Goal: Transaction & Acquisition: Purchase product/service

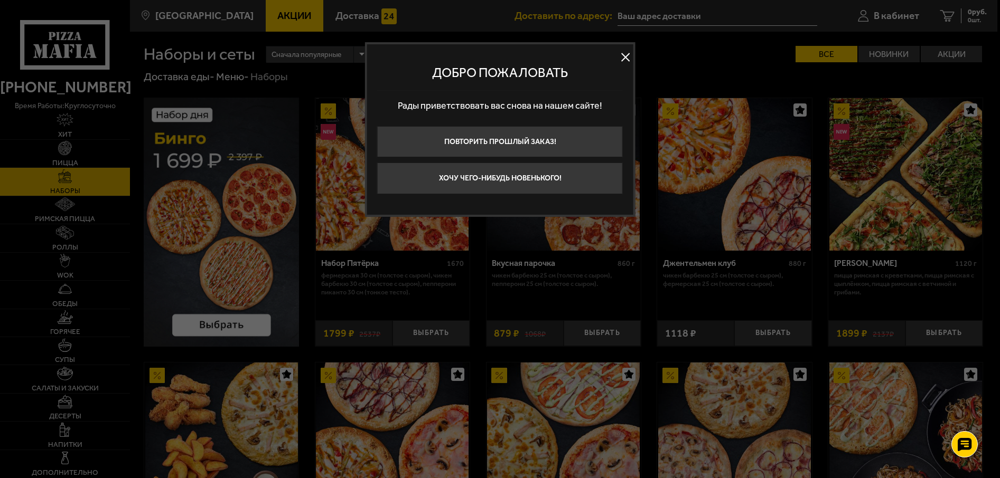
click at [626, 56] on button at bounding box center [625, 57] width 16 height 16
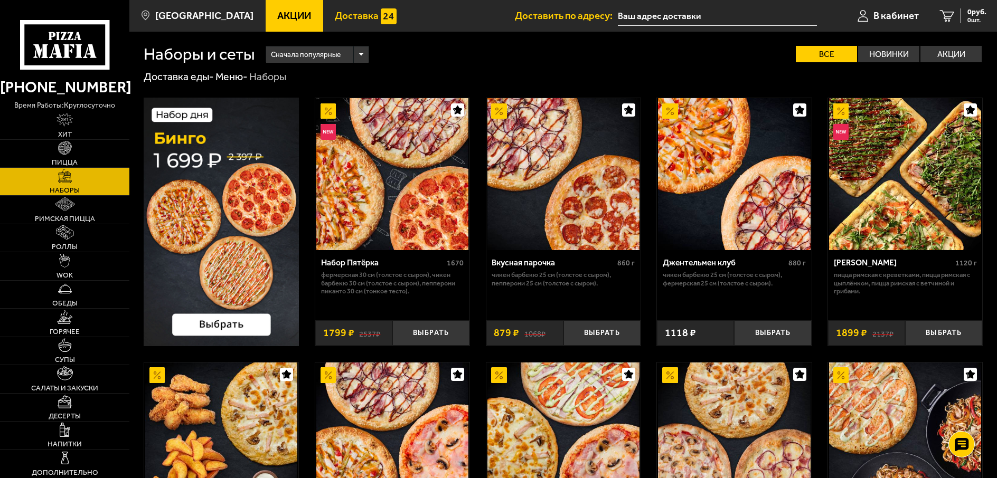
click at [347, 15] on span "Доставка" at bounding box center [357, 16] width 44 height 10
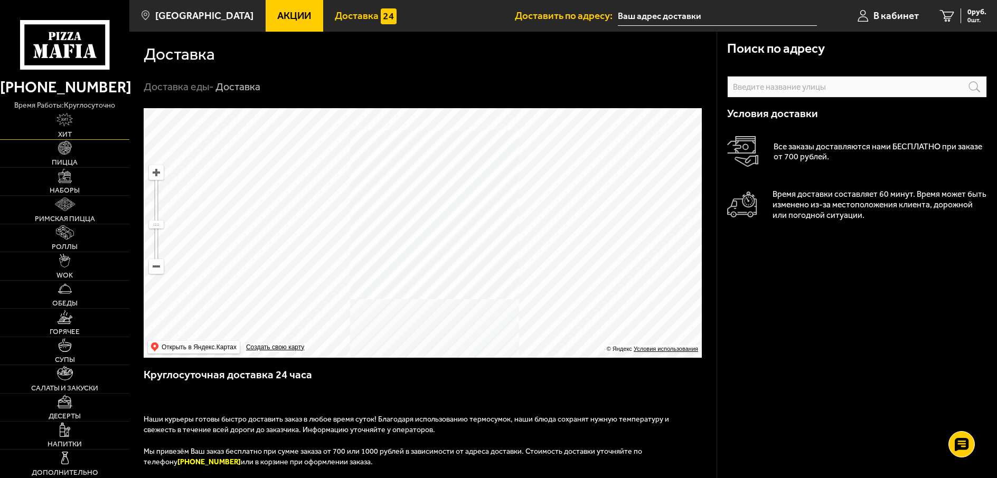
click at [71, 126] on img at bounding box center [64, 120] width 17 height 14
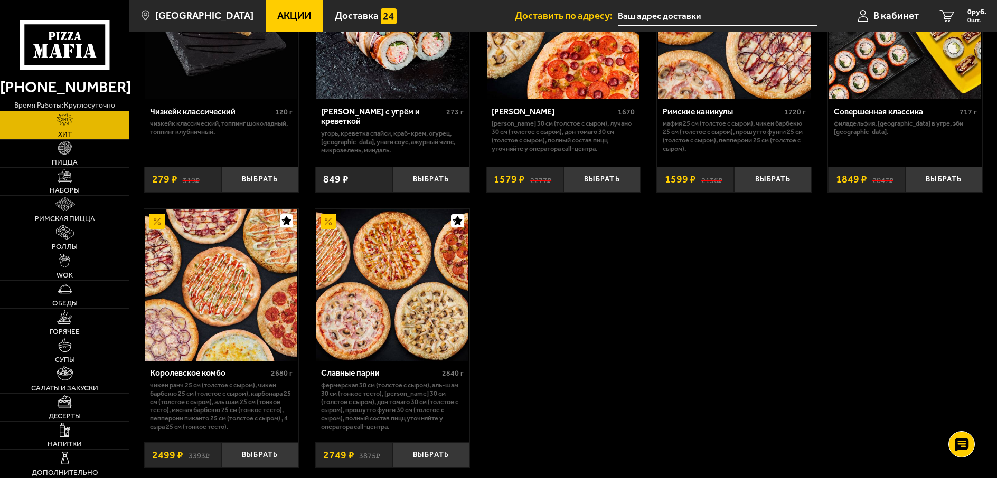
scroll to position [739, 0]
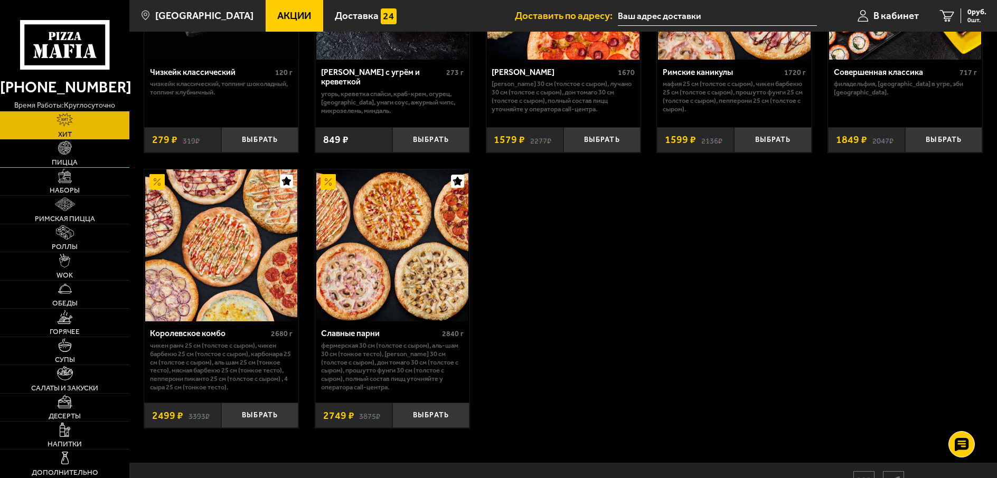
click at [62, 156] on link "Пицца" at bounding box center [64, 153] width 129 height 27
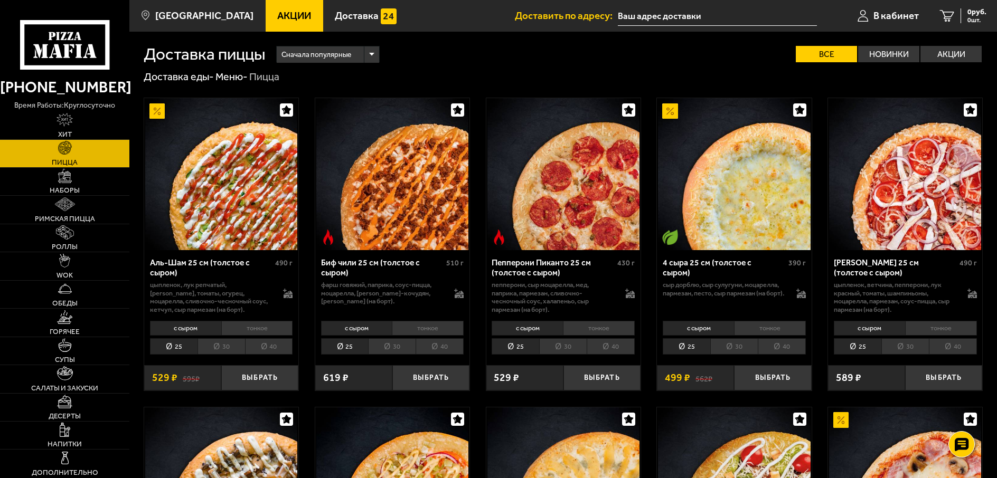
click at [443, 348] on li "40" at bounding box center [440, 346] width 48 height 16
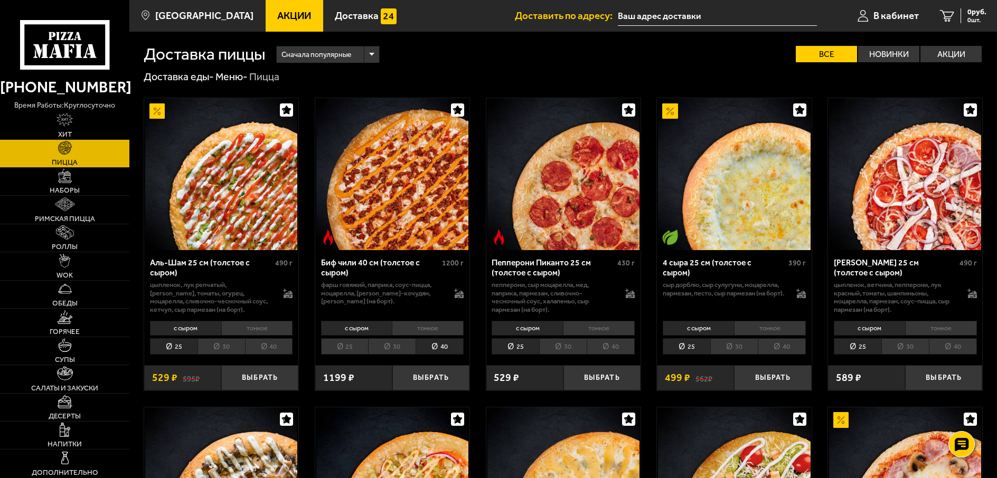
click at [411, 329] on li "тонкое" at bounding box center [428, 328] width 72 height 15
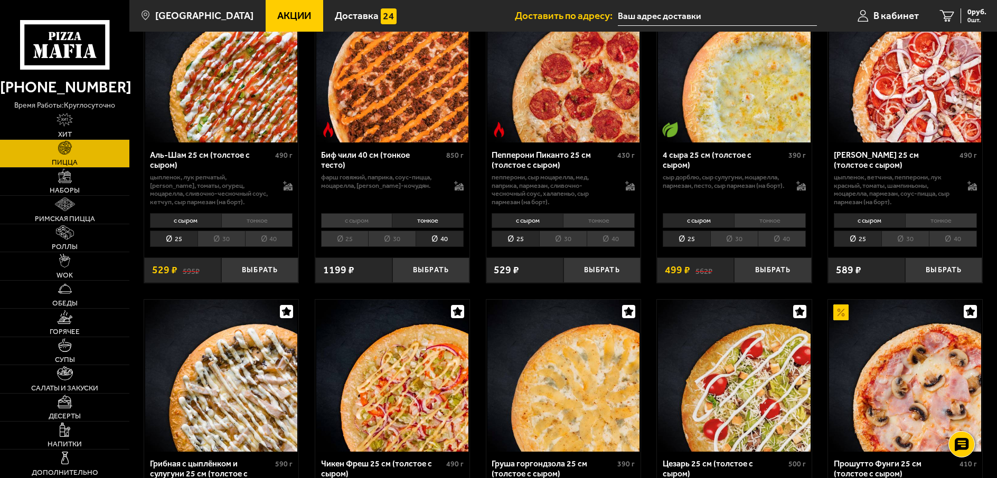
scroll to position [106, 0]
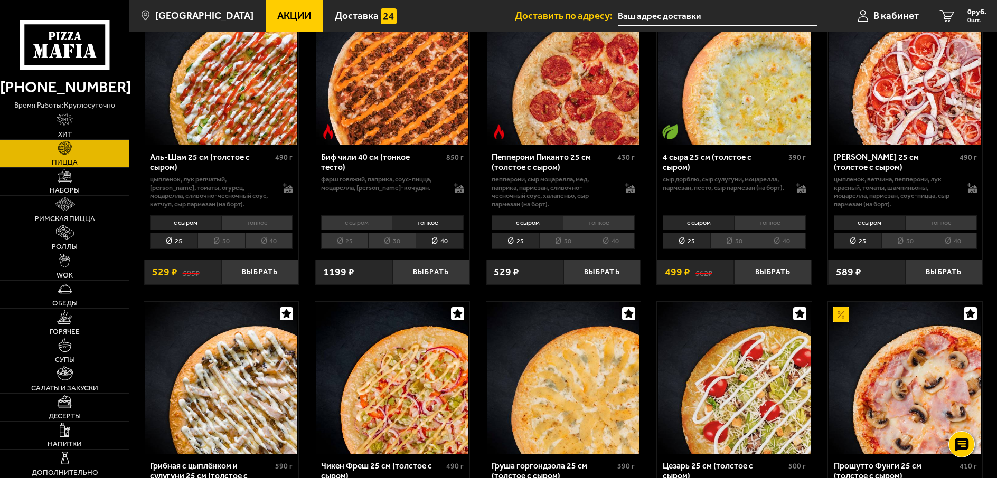
click at [399, 244] on li "30" at bounding box center [392, 241] width 48 height 16
click at [426, 274] on button "Выбрать" at bounding box center [430, 272] width 77 height 25
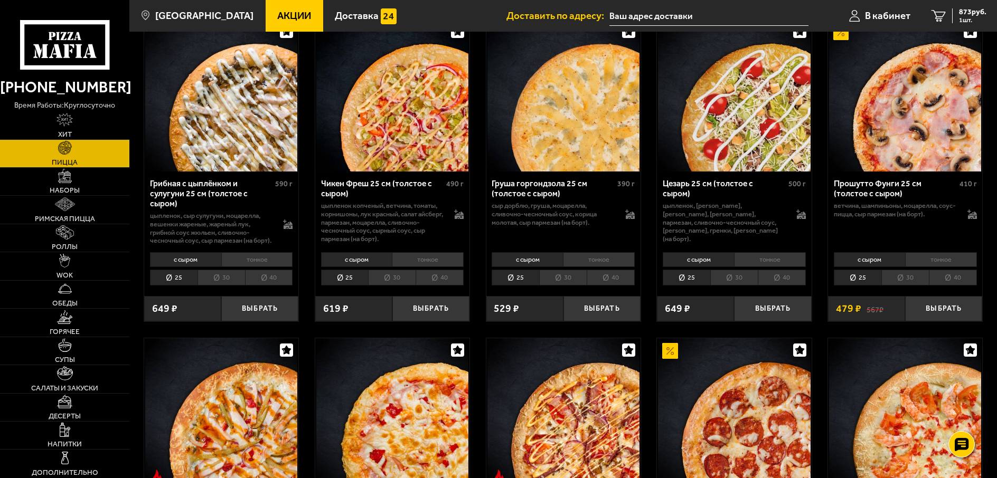
scroll to position [422, 0]
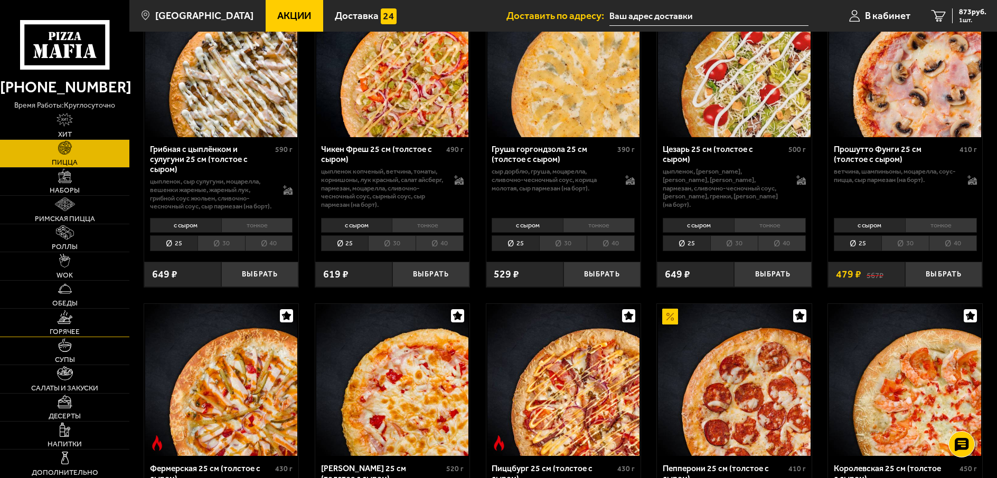
click at [92, 319] on link "Горячее" at bounding box center [64, 322] width 129 height 27
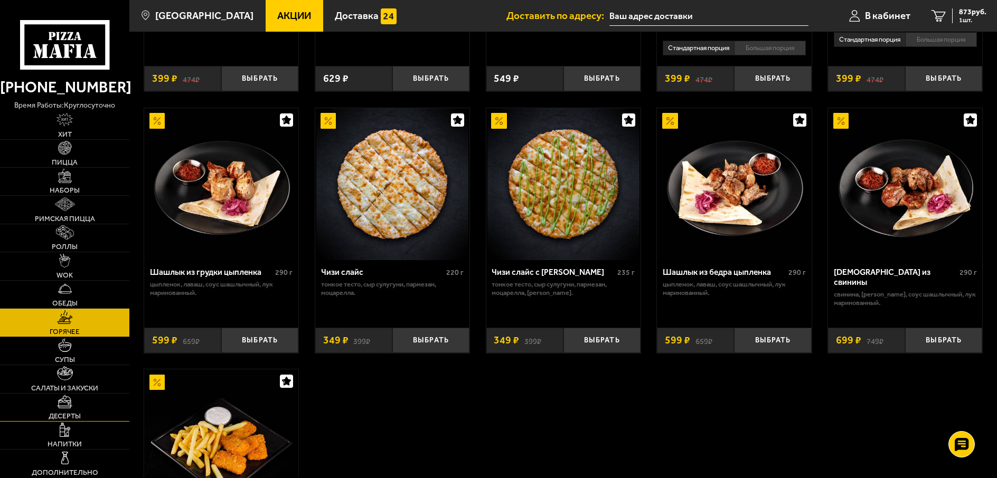
scroll to position [581, 0]
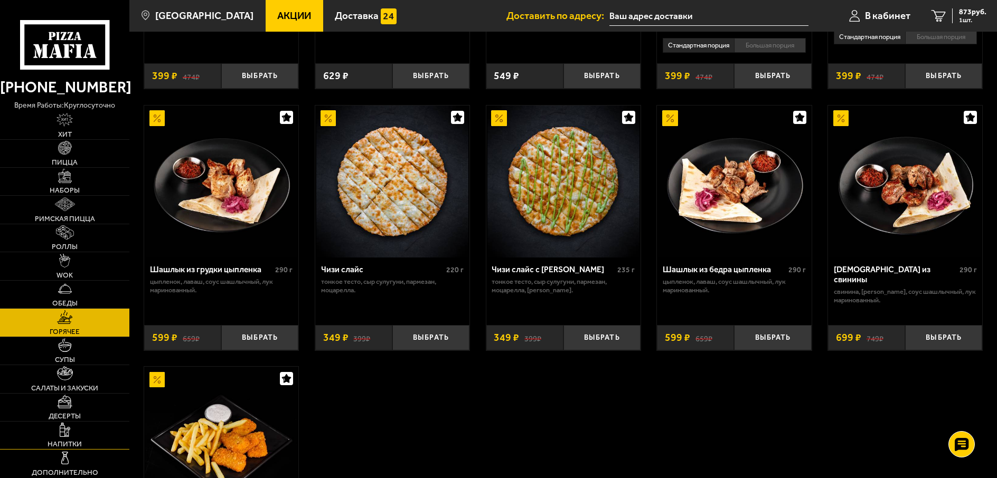
click at [82, 430] on link "Напитки" at bounding box center [64, 435] width 129 height 27
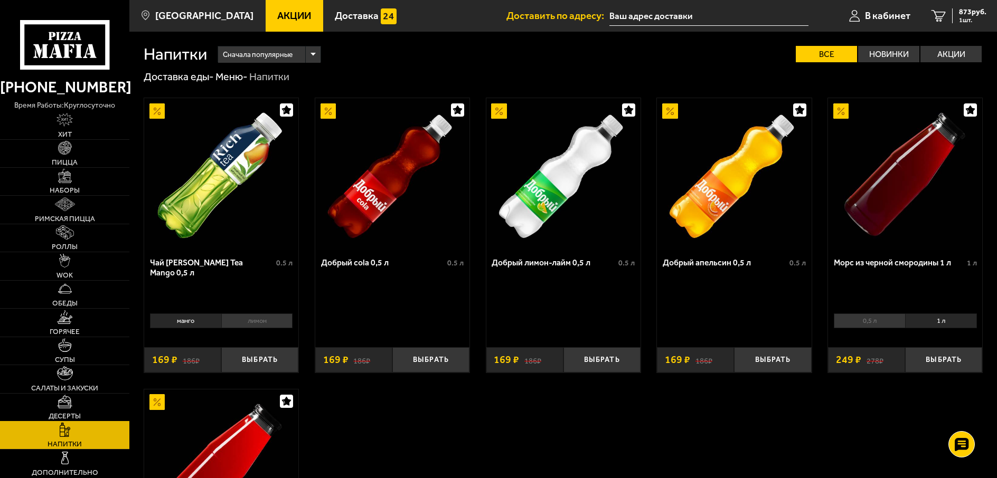
click at [70, 413] on span "Десерты" at bounding box center [65, 416] width 32 height 7
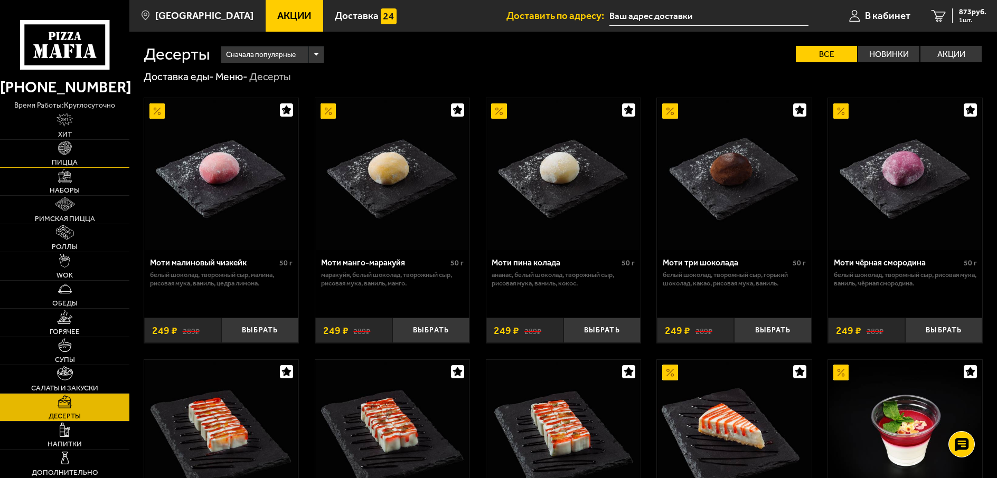
click at [68, 154] on img at bounding box center [65, 148] width 14 height 14
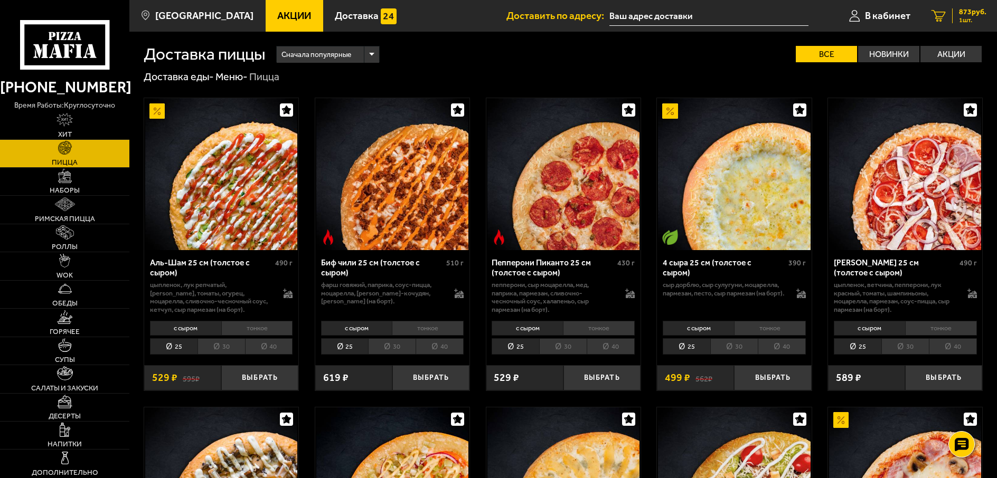
click at [969, 17] on span "1 шт." at bounding box center [972, 20] width 27 height 6
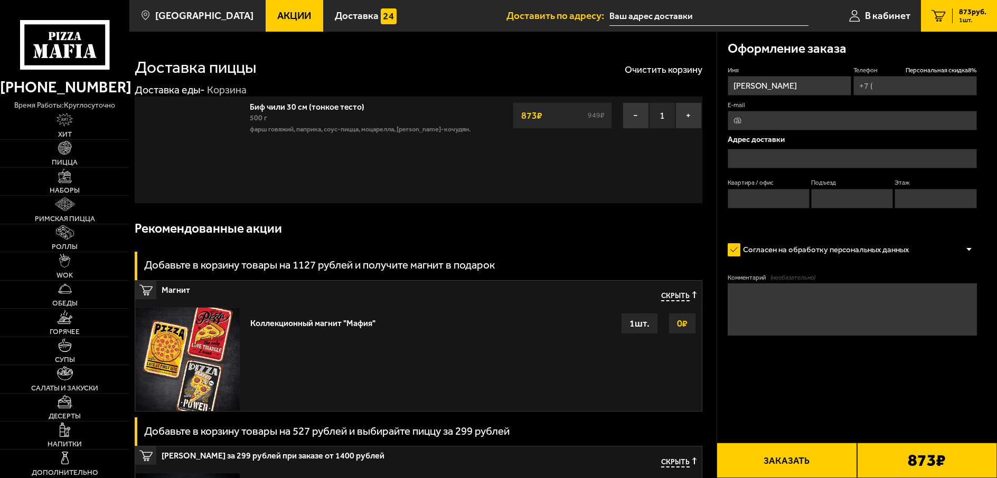
type input "[PHONE_NUMBER]"
type input "[STREET_ADDRESS]"
type input "73"
type input "3"
type input "1"
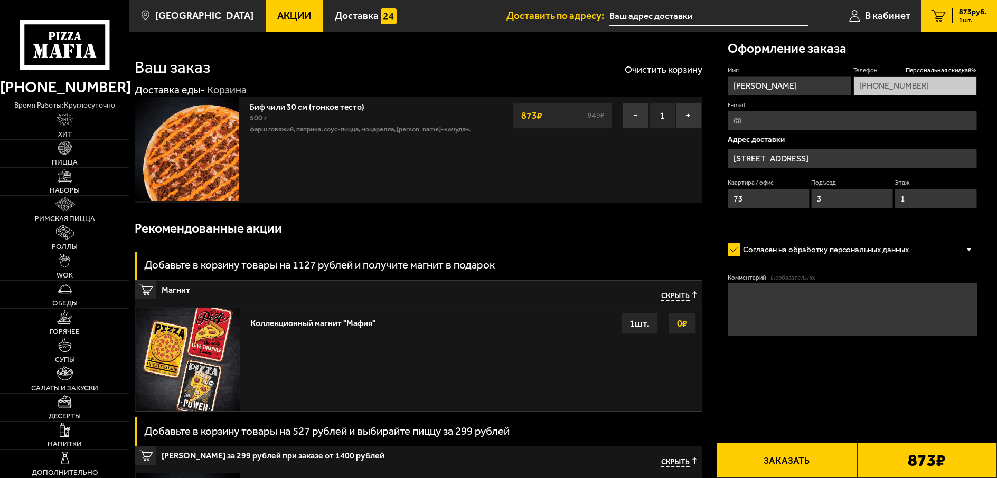
type input "[STREET_ADDRESS]"
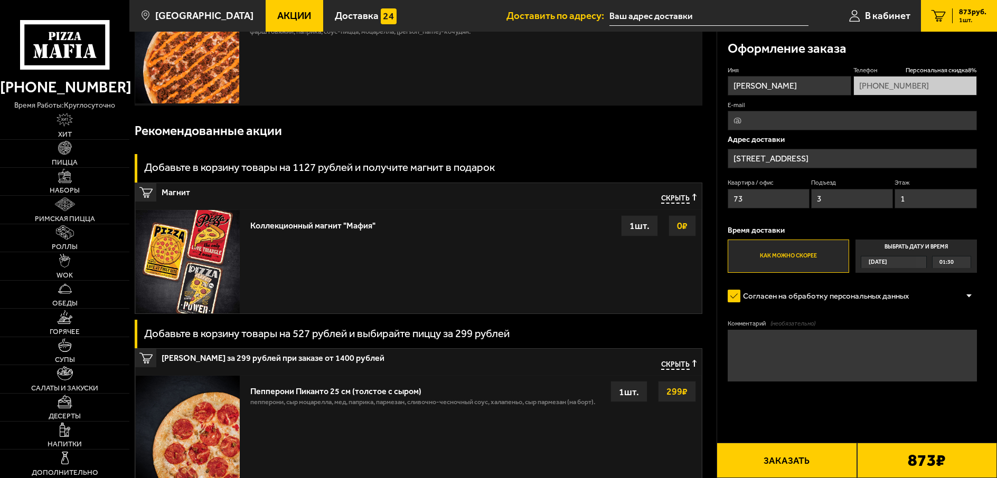
scroll to position [106, 0]
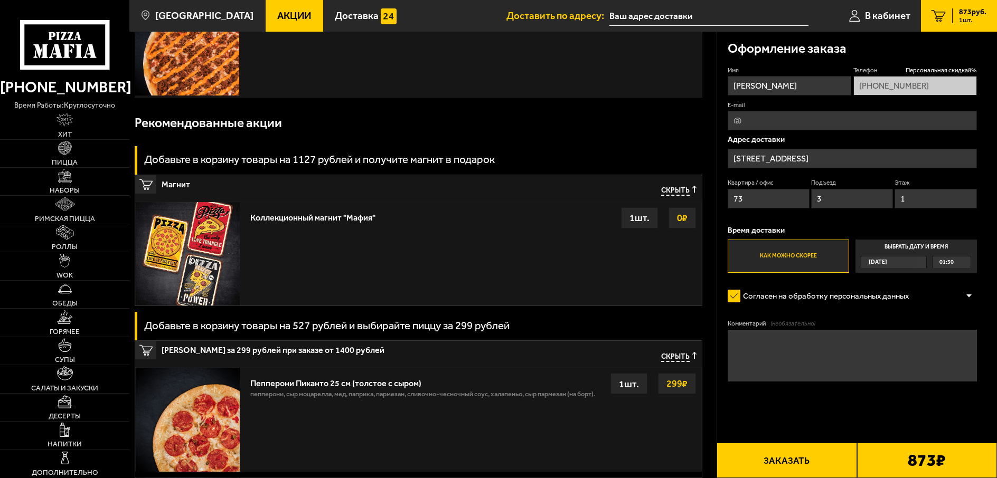
click at [530, 235] on div "Коллекционный магнит "Мафия" Выбрать 0 ₽ 1 шт." at bounding box center [473, 254] width 456 height 104
click at [205, 237] on img at bounding box center [188, 254] width 104 height 104
click at [682, 221] on strong "0 ₽" at bounding box center [682, 218] width 16 height 20
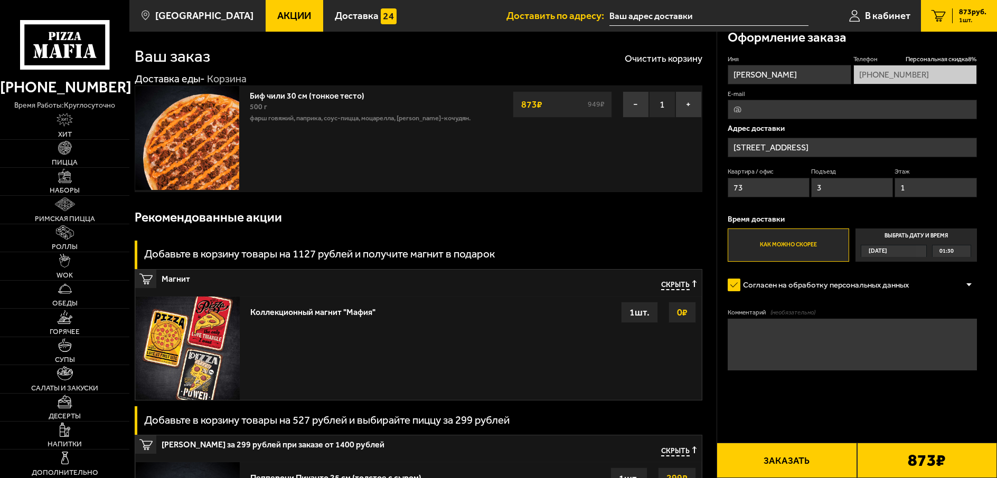
scroll to position [0, 0]
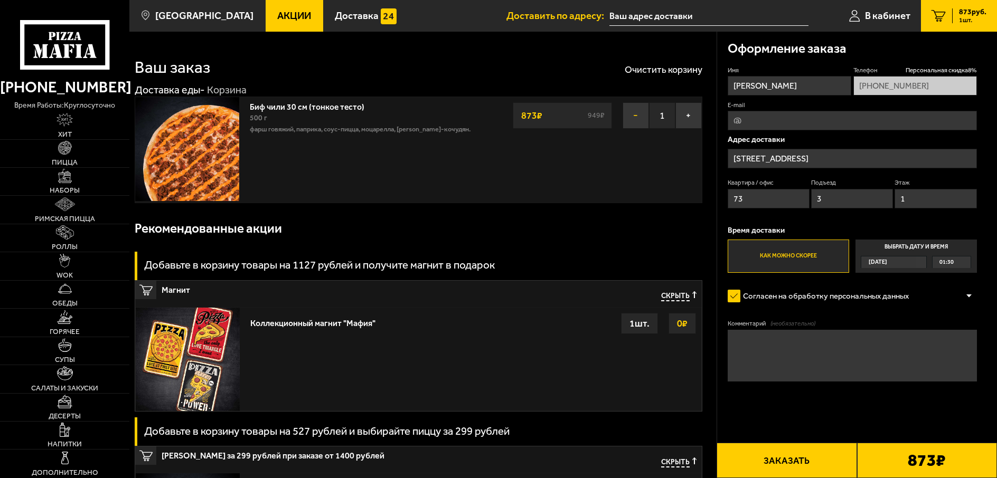
click at [629, 118] on button "−" at bounding box center [636, 115] width 26 height 26
